Goal: Find specific page/section: Find specific page/section

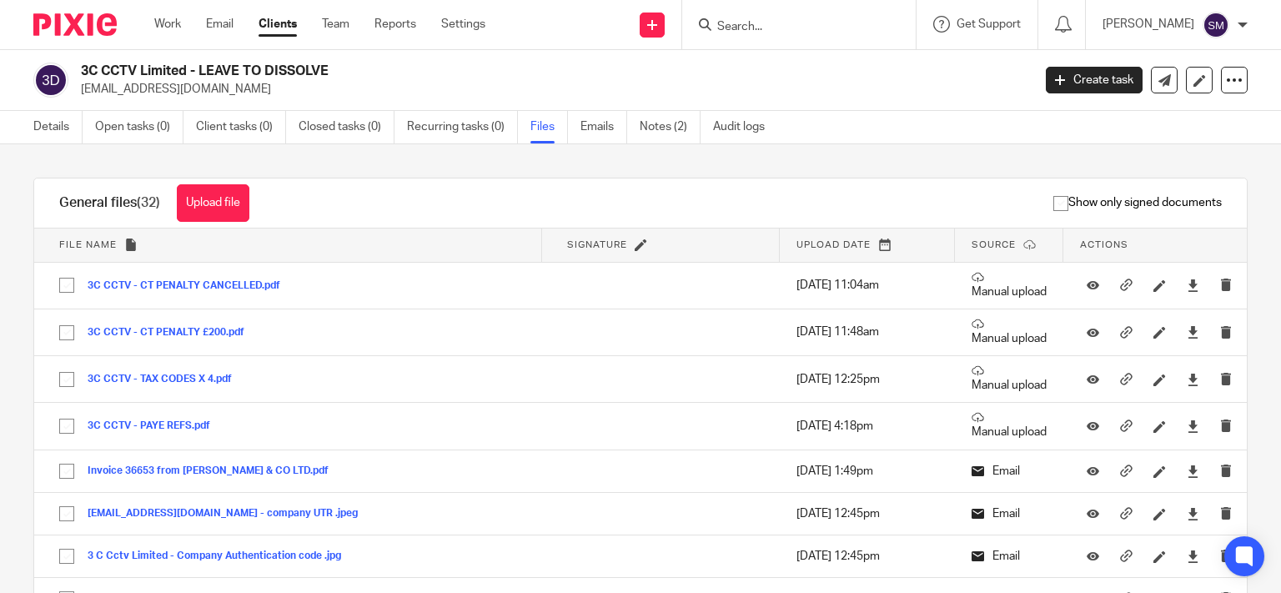
click at [734, 20] on input "Search" at bounding box center [790, 27] width 150 height 15
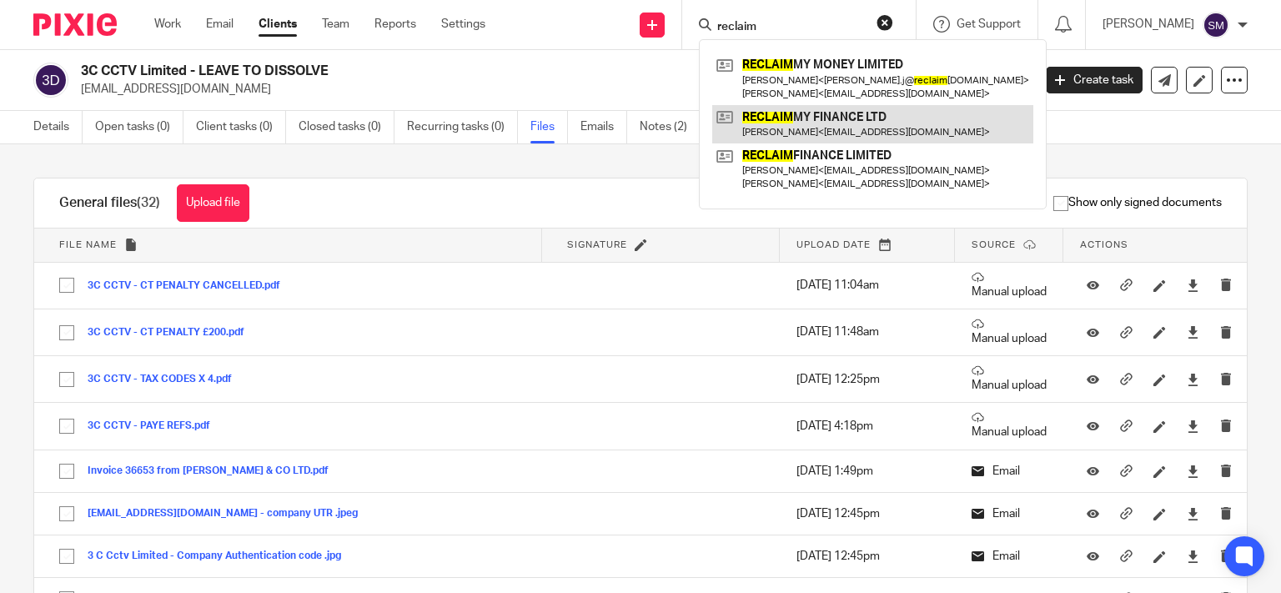
type input "reclaim"
click at [764, 120] on link at bounding box center [872, 124] width 321 height 38
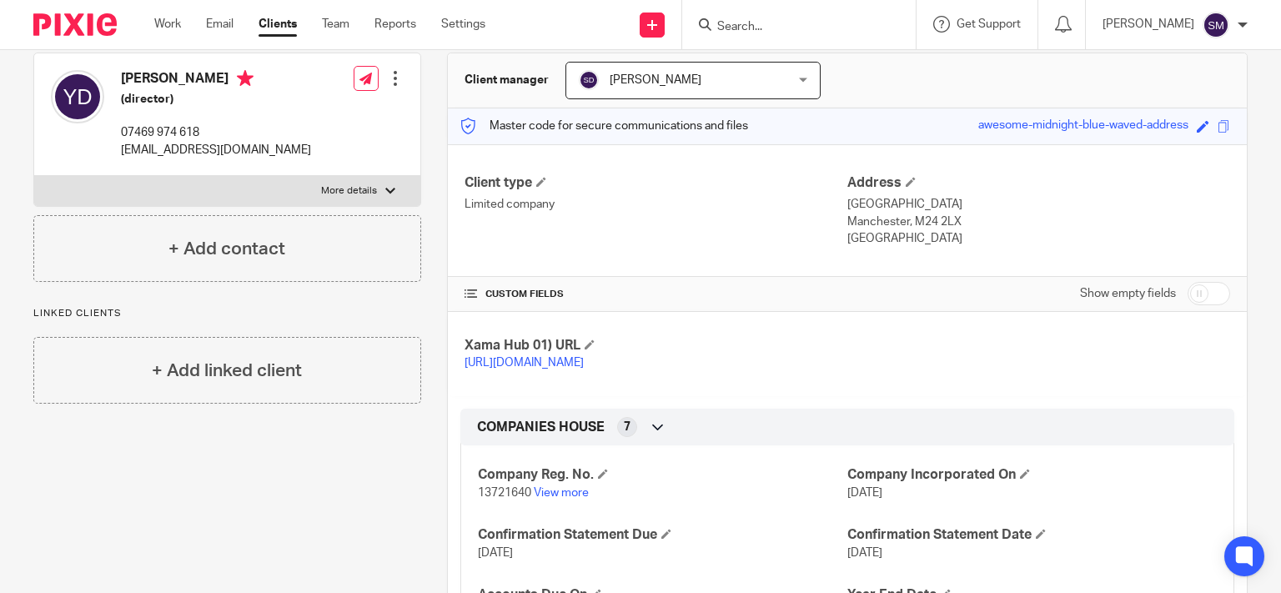
scroll to position [160, 0]
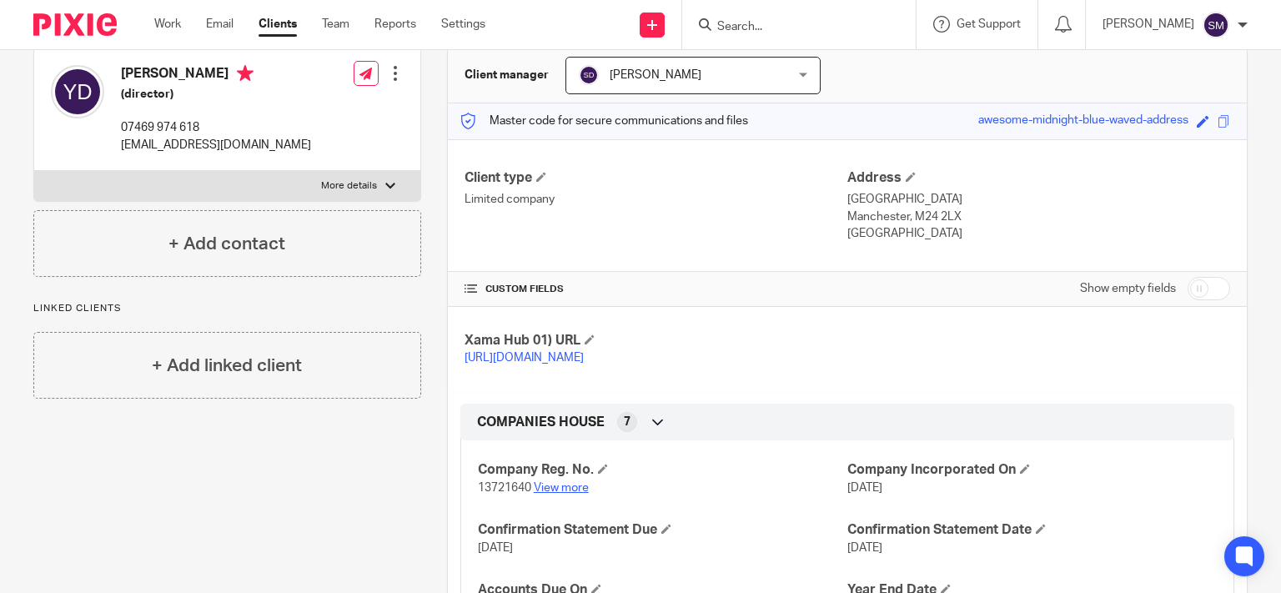
click at [572, 494] on link "View more" at bounding box center [561, 488] width 55 height 12
